Goal: Use online tool/utility: Utilize a website feature to perform a specific function

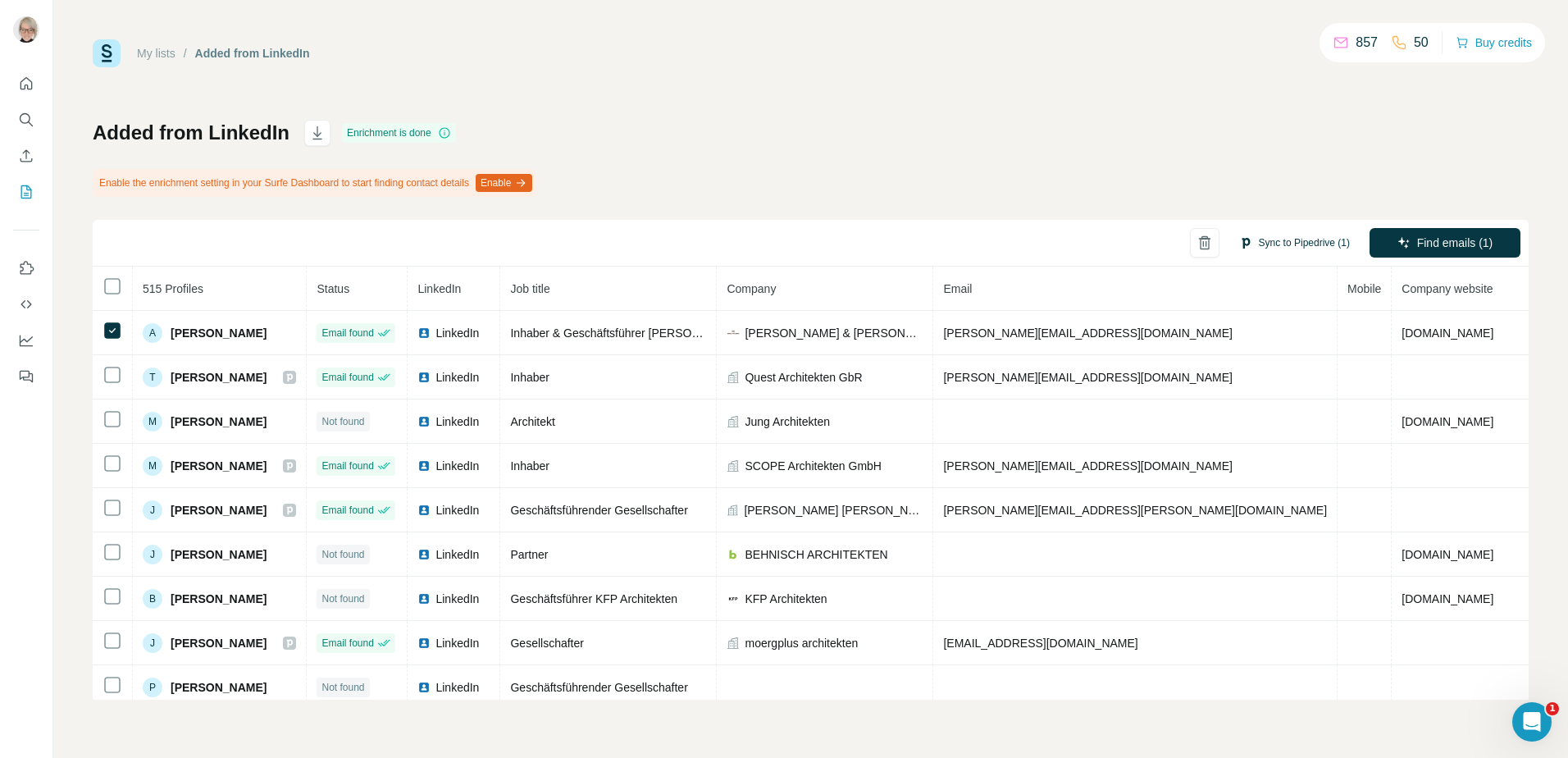
click at [1303, 248] on button "Sync to Pipedrive (1)" at bounding box center [1294, 243] width 133 height 25
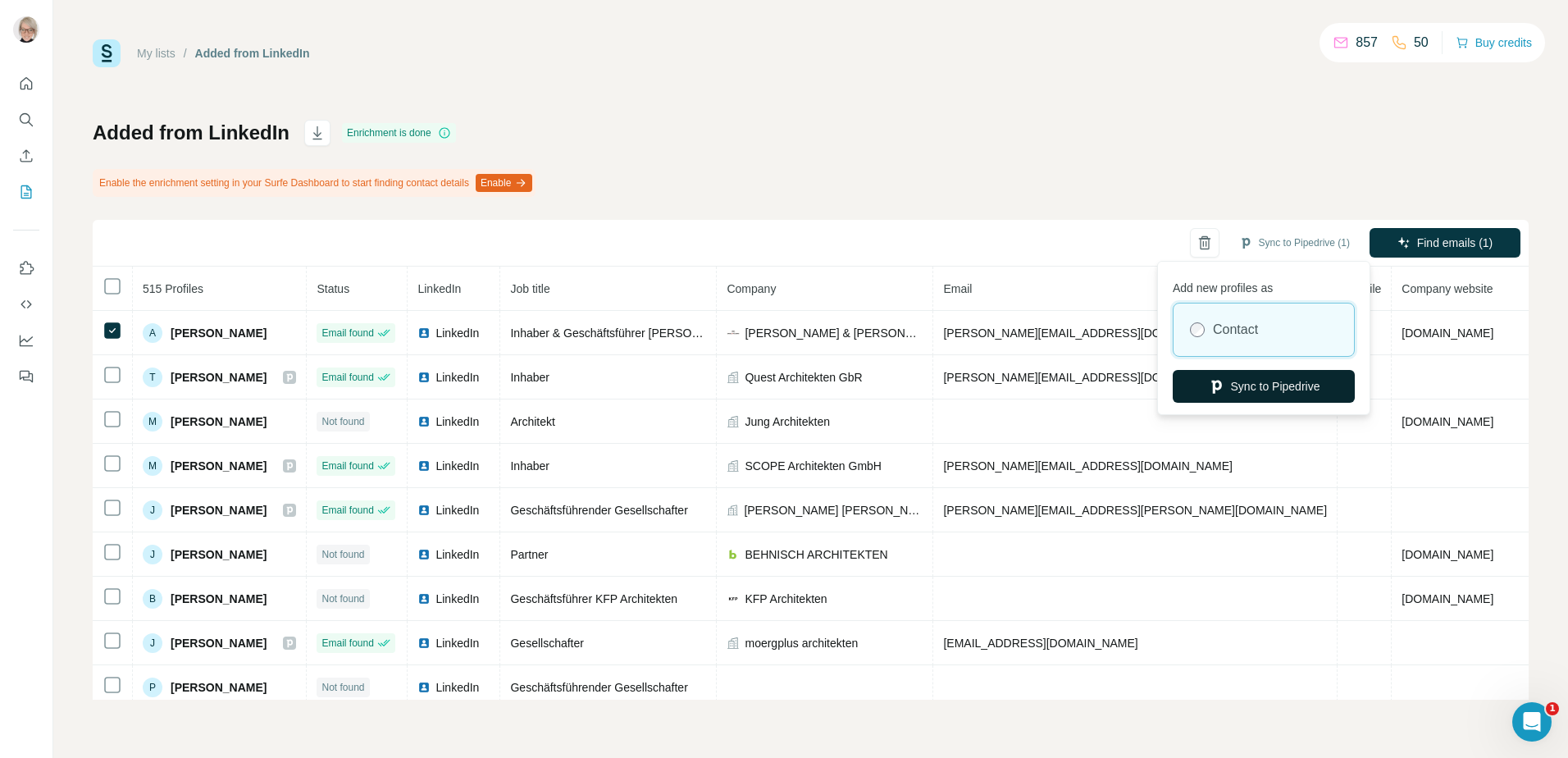
click at [1248, 381] on button "Sync to Pipedrive" at bounding box center [1264, 386] width 182 height 33
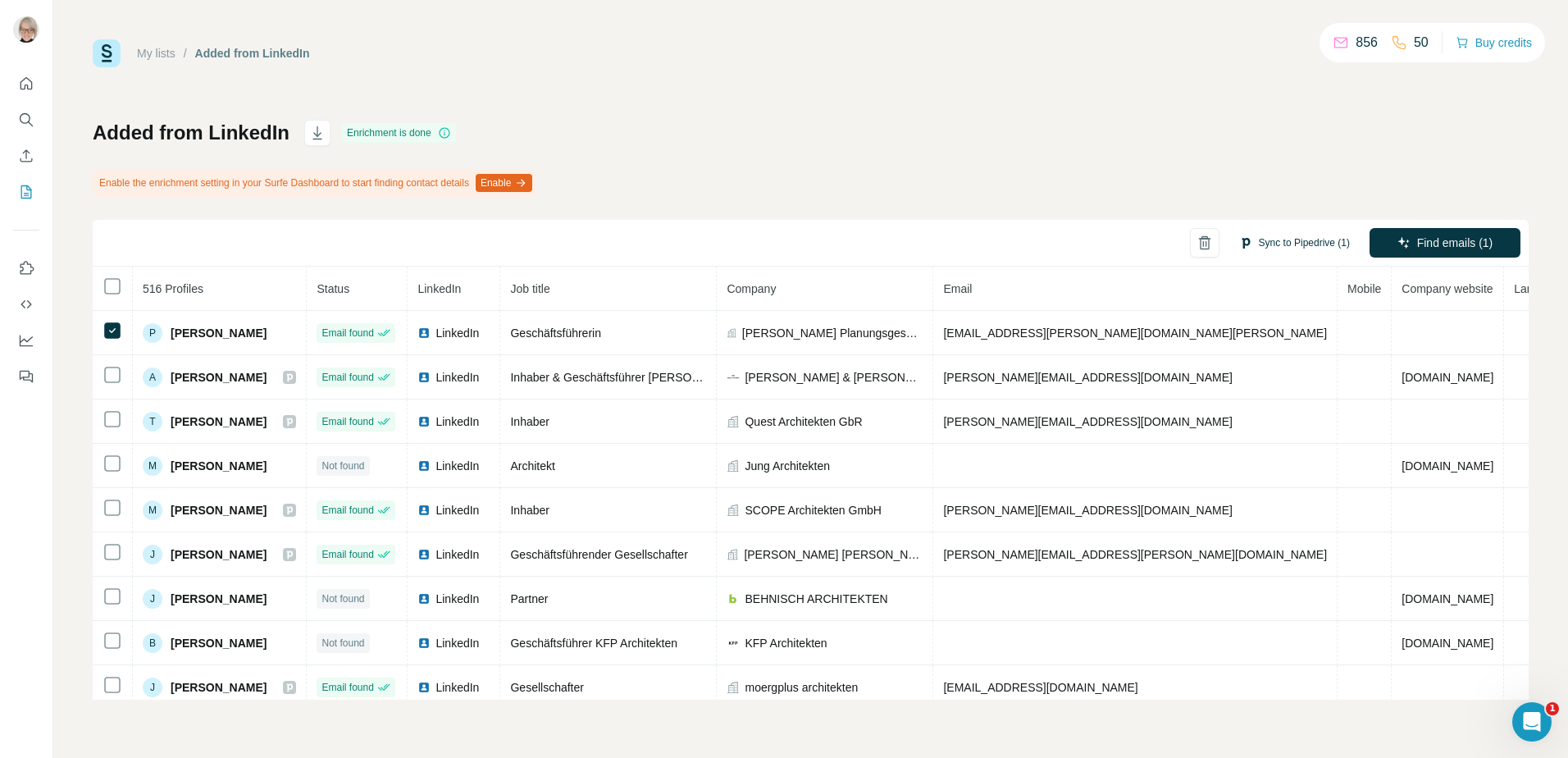
click at [1285, 243] on button "Sync to Pipedrive (1)" at bounding box center [1294, 243] width 133 height 25
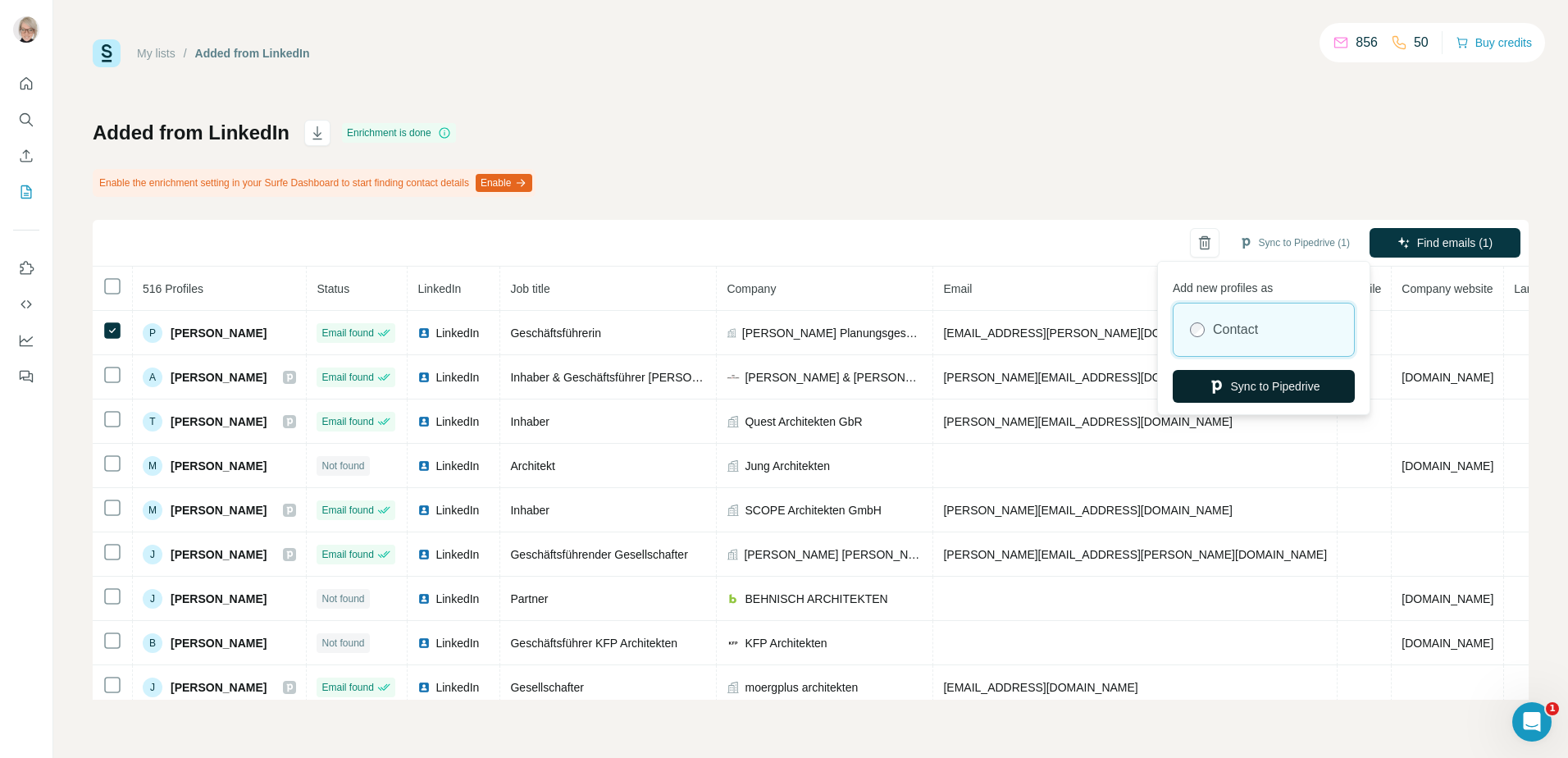
click at [1251, 390] on button "Sync to Pipedrive" at bounding box center [1264, 386] width 182 height 33
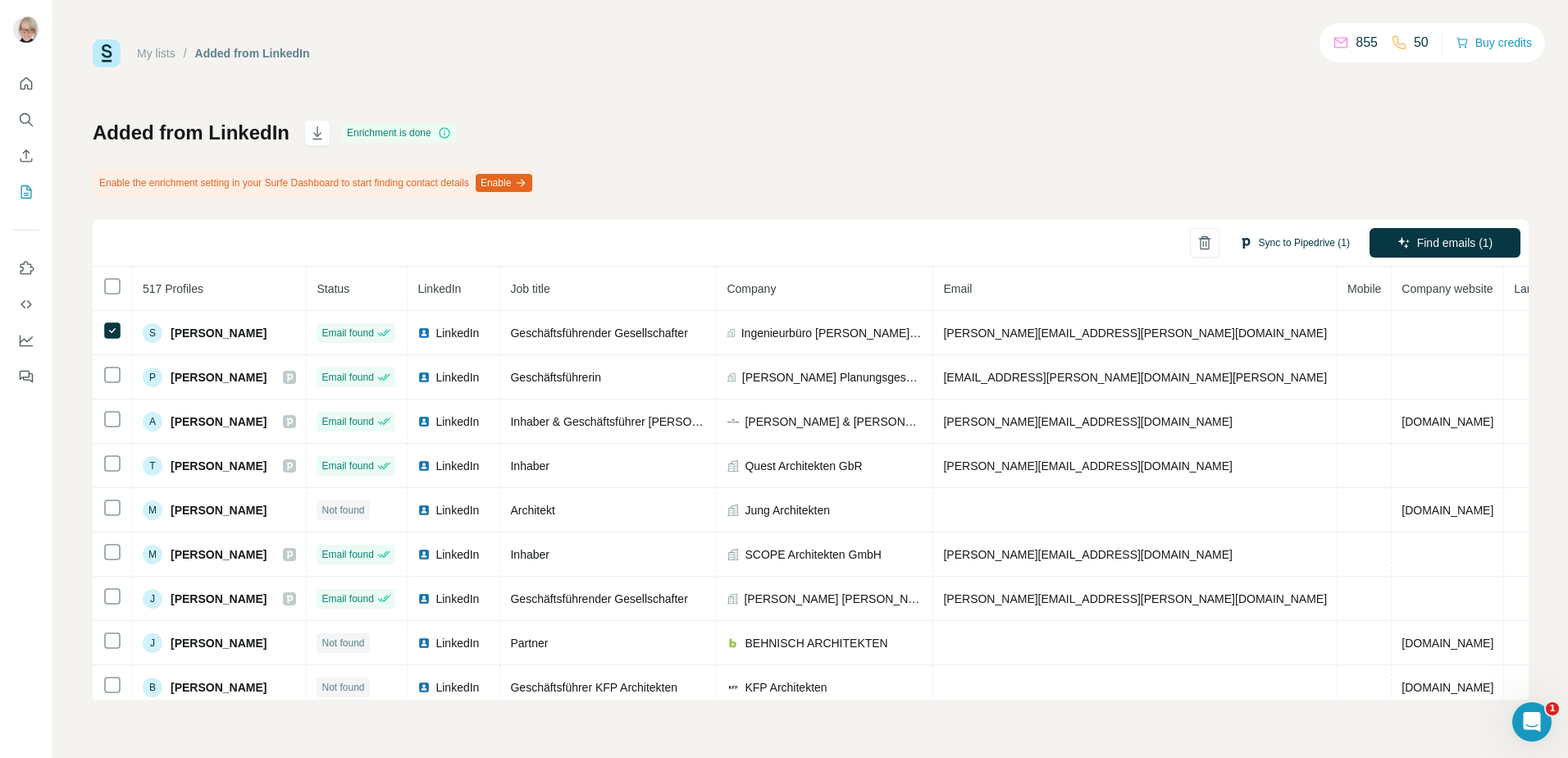
click at [1285, 246] on button "Sync to Pipedrive (1)" at bounding box center [1294, 243] width 133 height 25
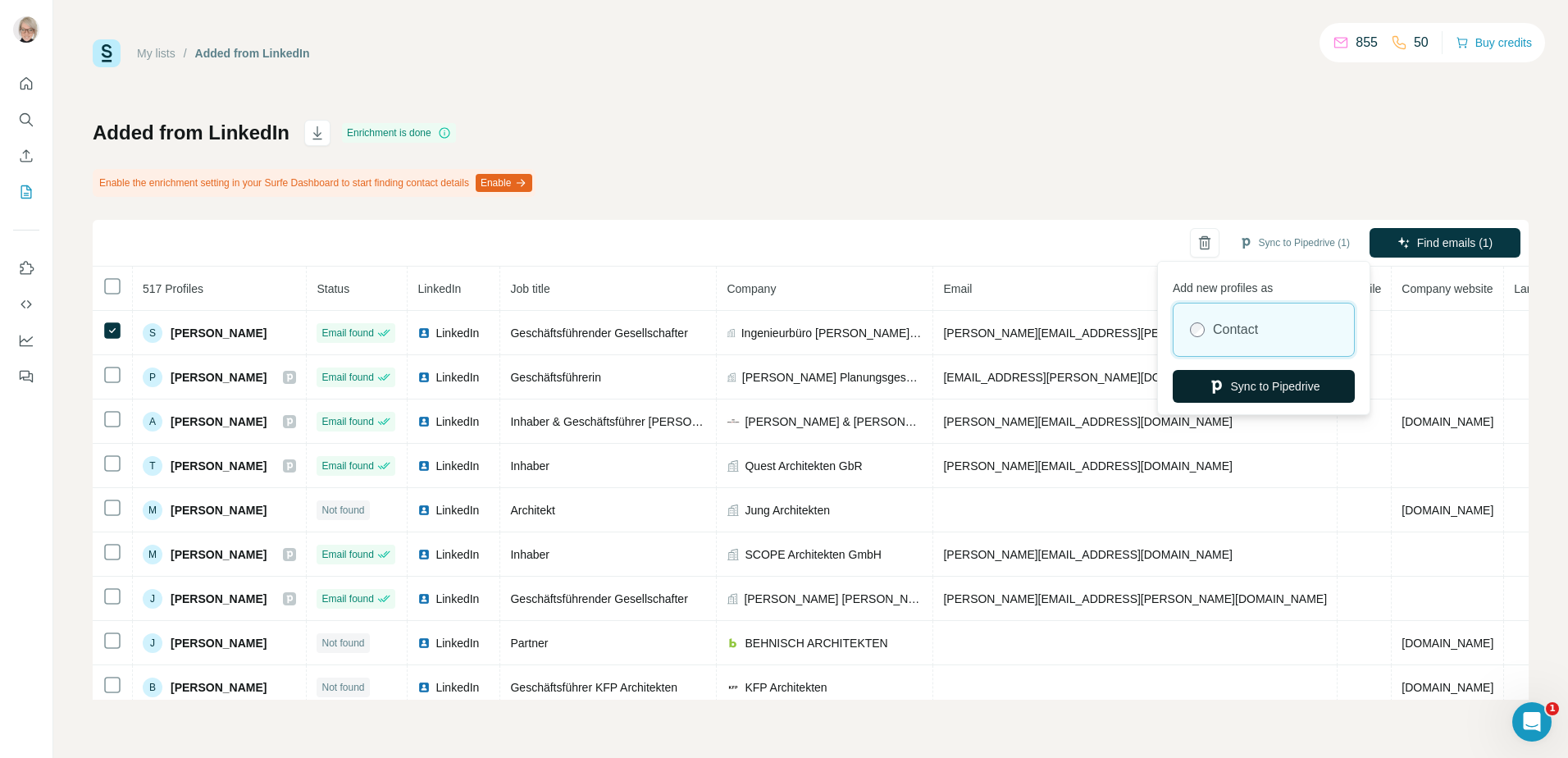
click at [1272, 383] on button "Sync to Pipedrive" at bounding box center [1264, 386] width 182 height 33
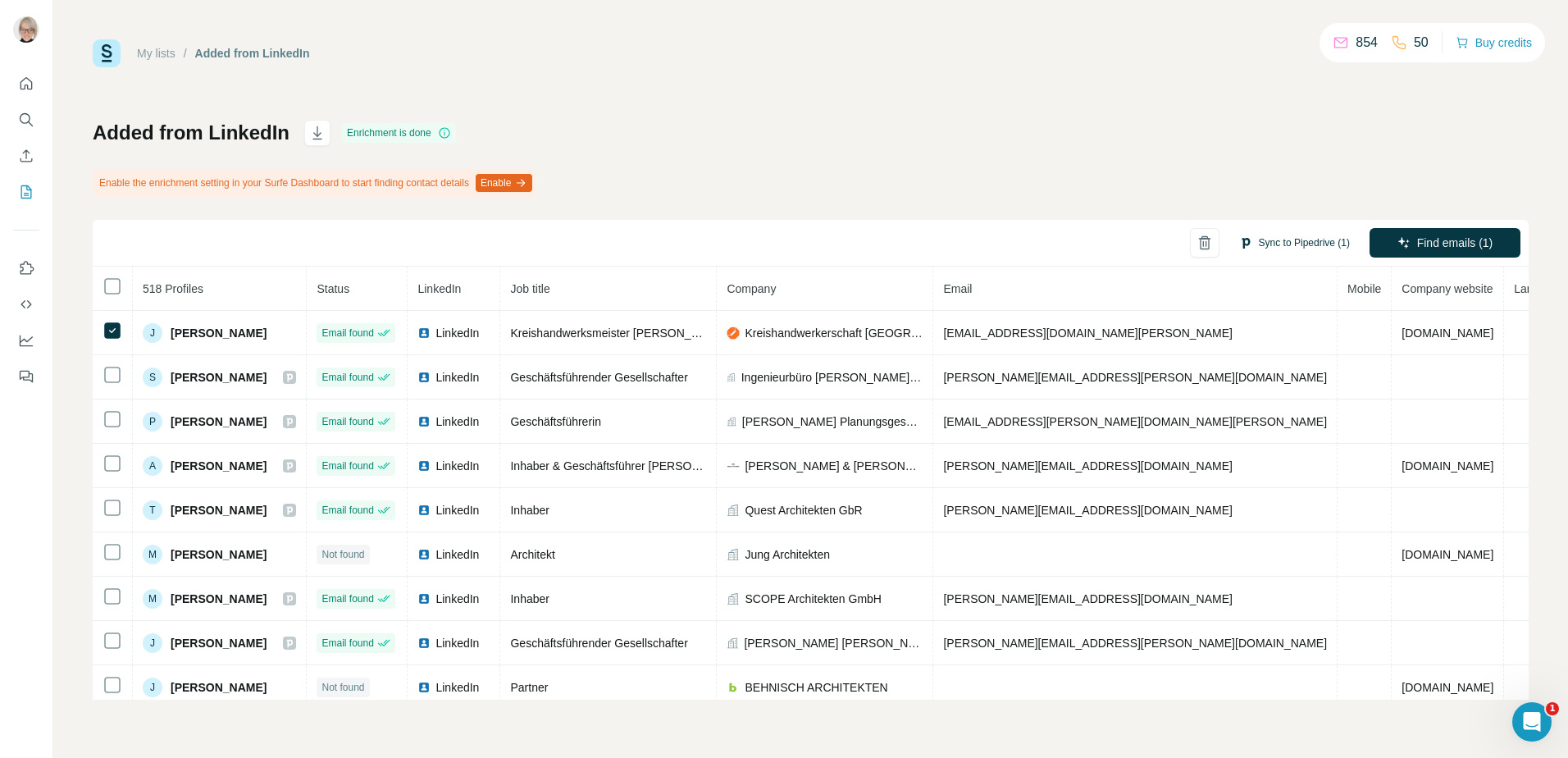
click at [1272, 240] on button "Sync to Pipedrive (1)" at bounding box center [1294, 243] width 133 height 25
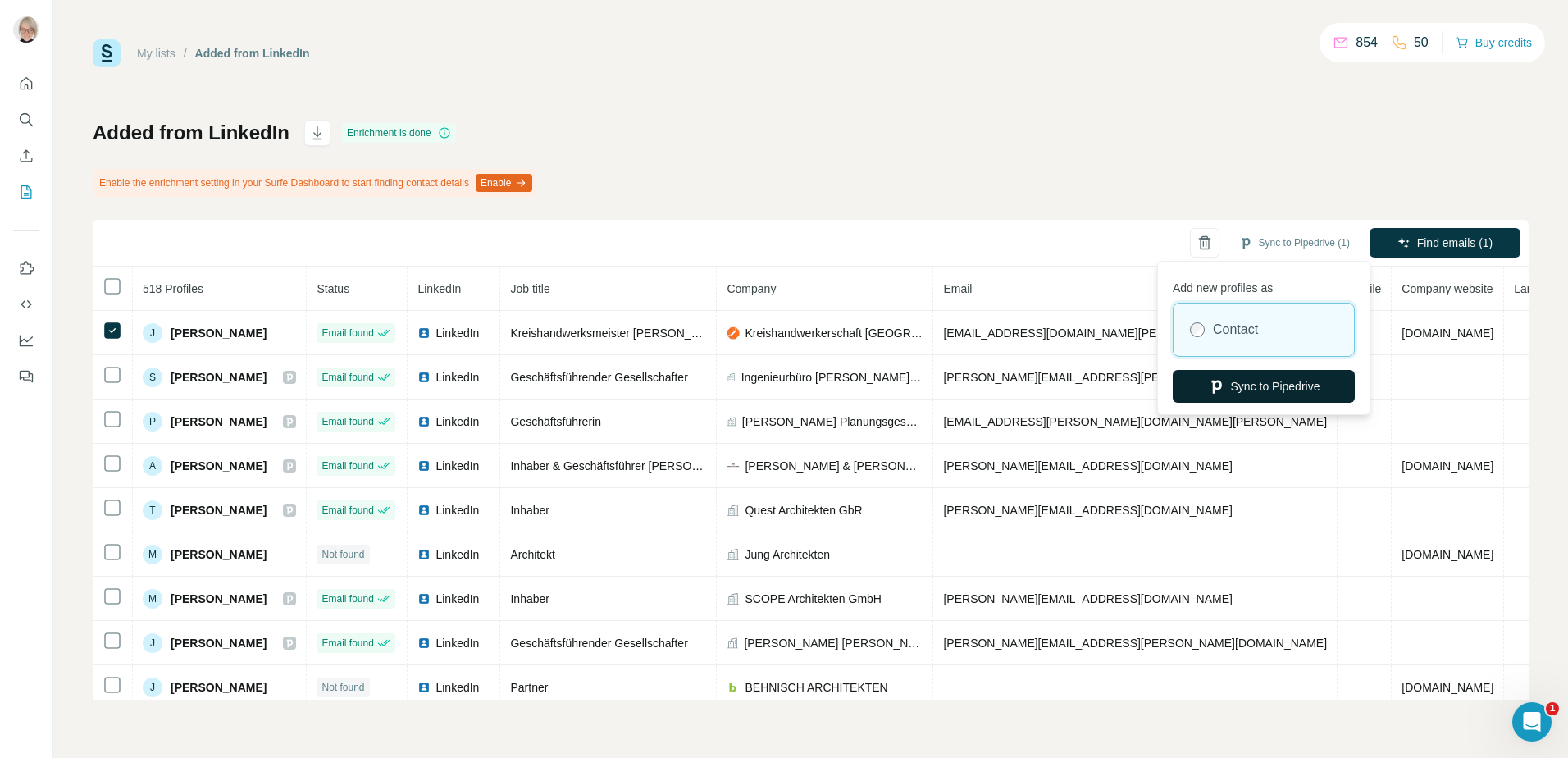
click at [1258, 379] on button "Sync to Pipedrive" at bounding box center [1264, 386] width 182 height 33
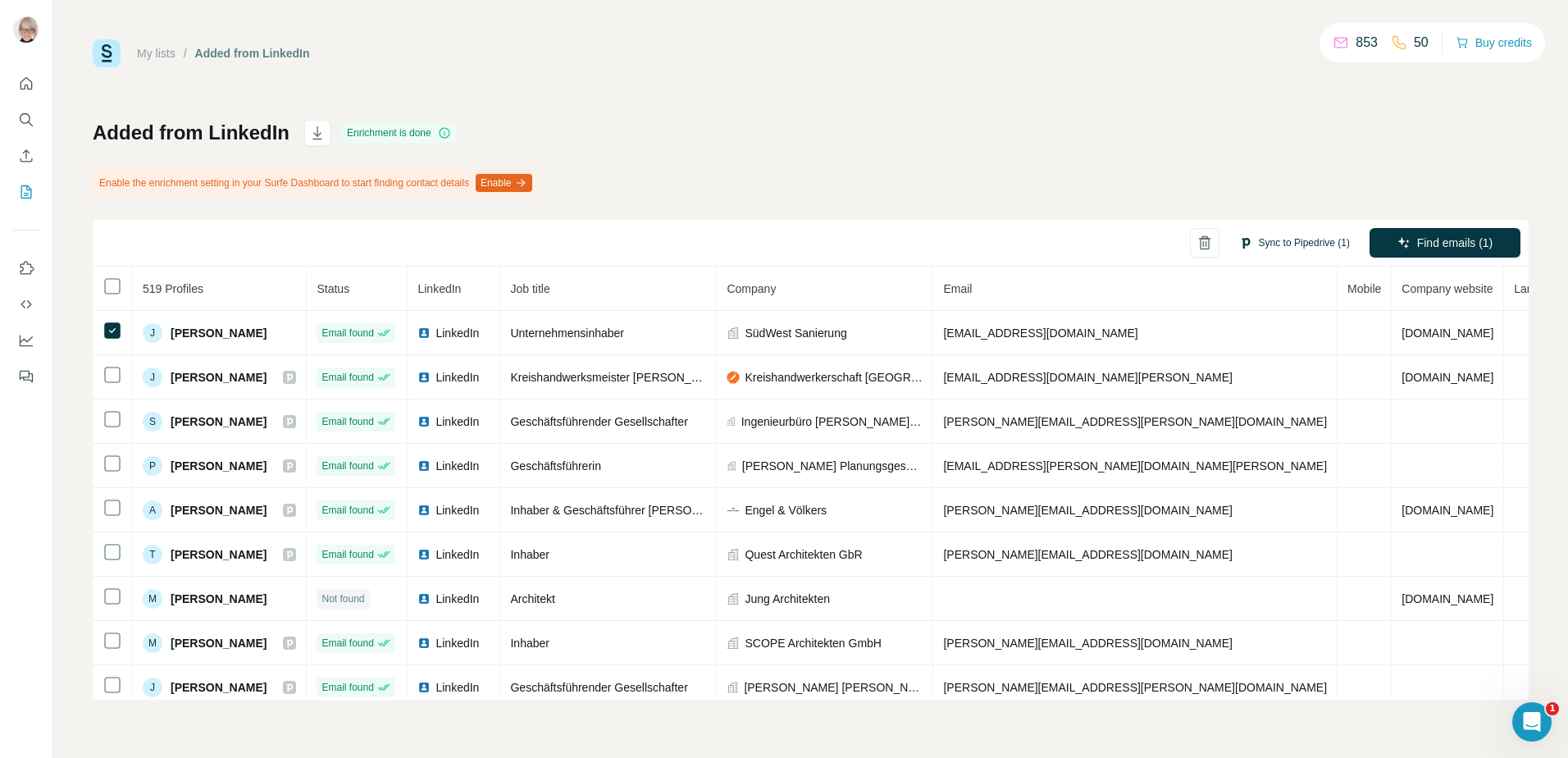
click at [1287, 243] on button "Sync to Pipedrive (1)" at bounding box center [1294, 243] width 133 height 25
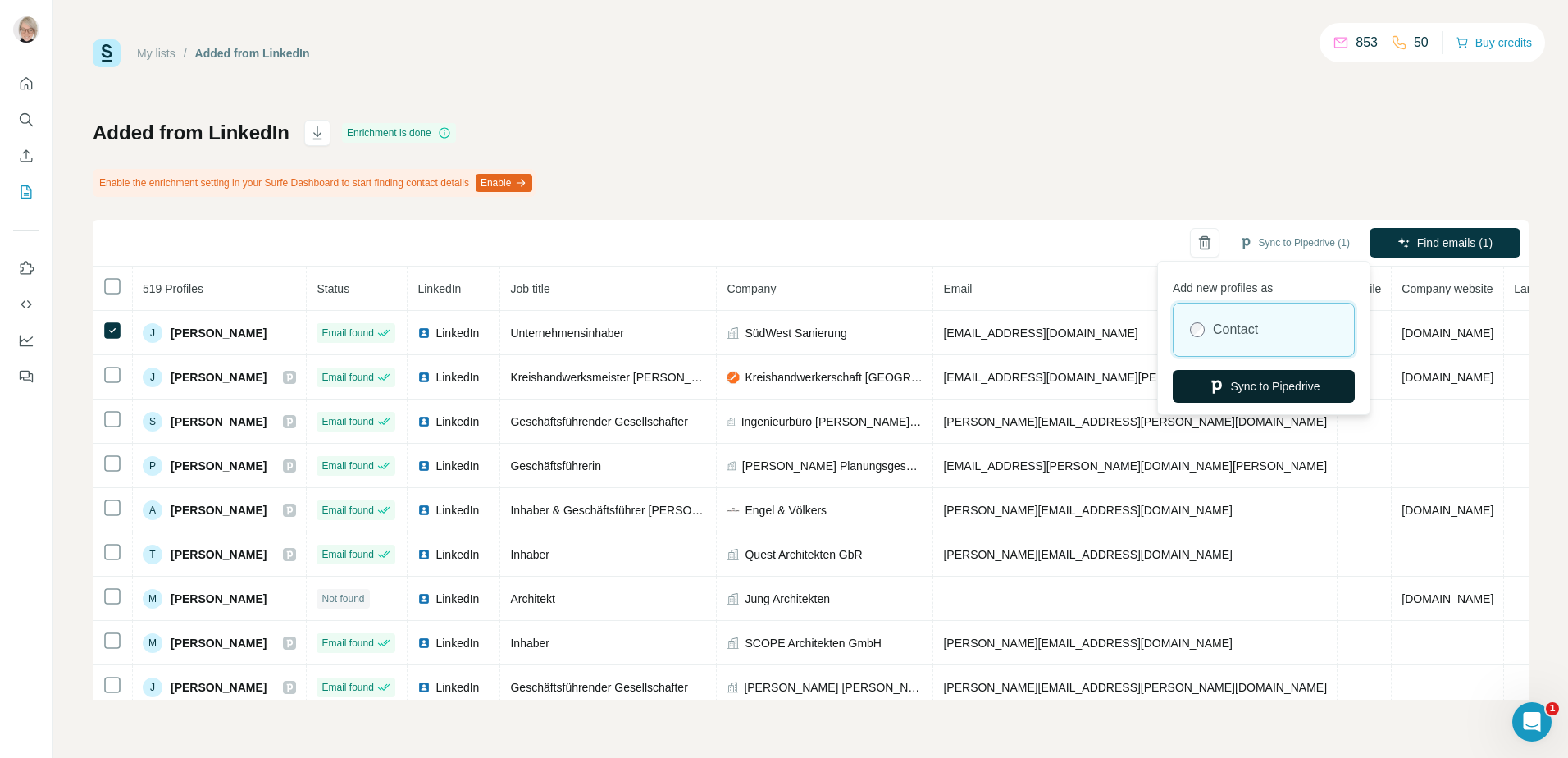
click at [1278, 388] on button "Sync to Pipedrive" at bounding box center [1264, 386] width 182 height 33
